Goal: Navigation & Orientation: Find specific page/section

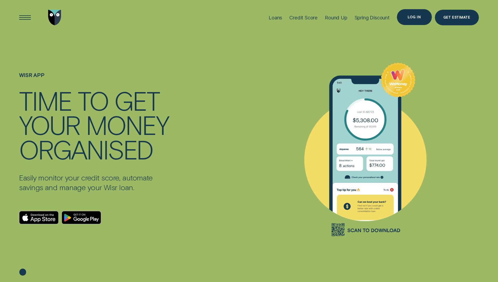
click at [414, 17] on div "Log in" at bounding box center [414, 17] width 13 height 3
click at [412, 18] on div "Log in" at bounding box center [414, 17] width 13 height 3
click at [418, 18] on div "Log in" at bounding box center [414, 17] width 13 height 3
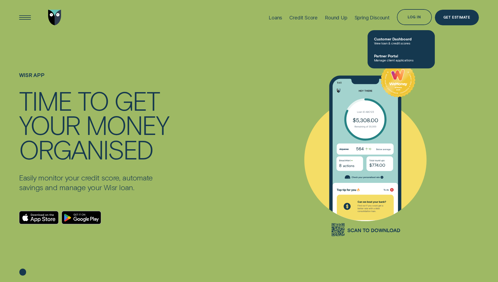
click at [321, 43] on div "Wisr App - WeMoney - no experian" at bounding box center [365, 149] width 227 height 228
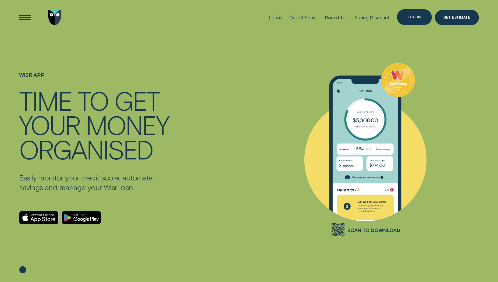
click at [418, 17] on div "Log in" at bounding box center [414, 17] width 13 height 3
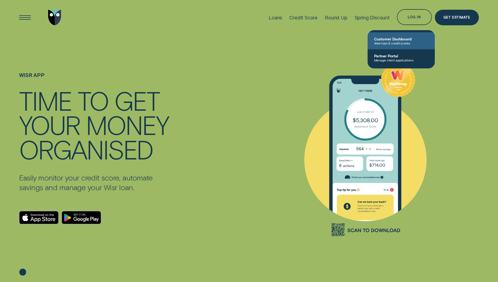
click at [408, 35] on link "Customer Dashboard View loan & credit scores" at bounding box center [401, 40] width 67 height 17
